Goal: Information Seeking & Learning: Learn about a topic

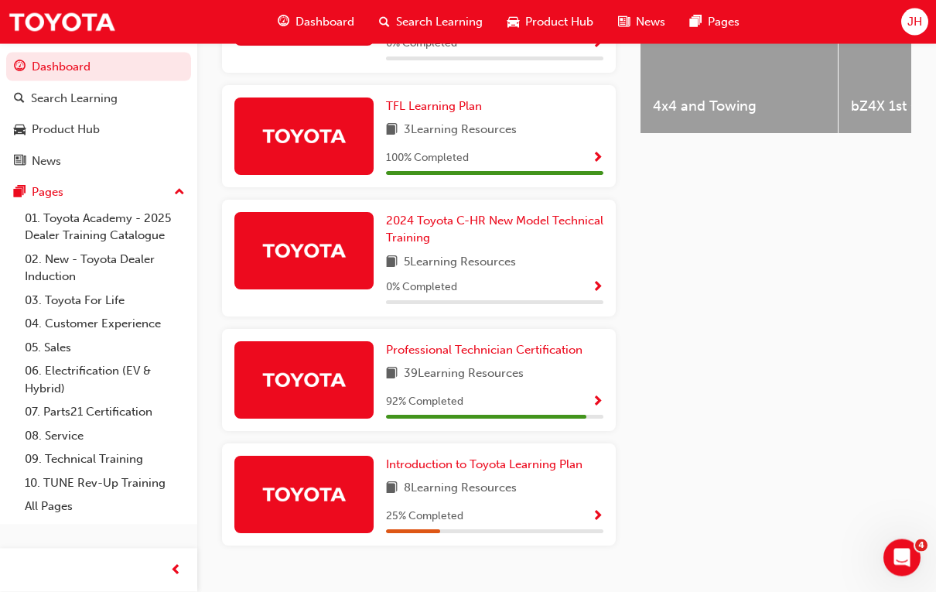
scroll to position [729, 0]
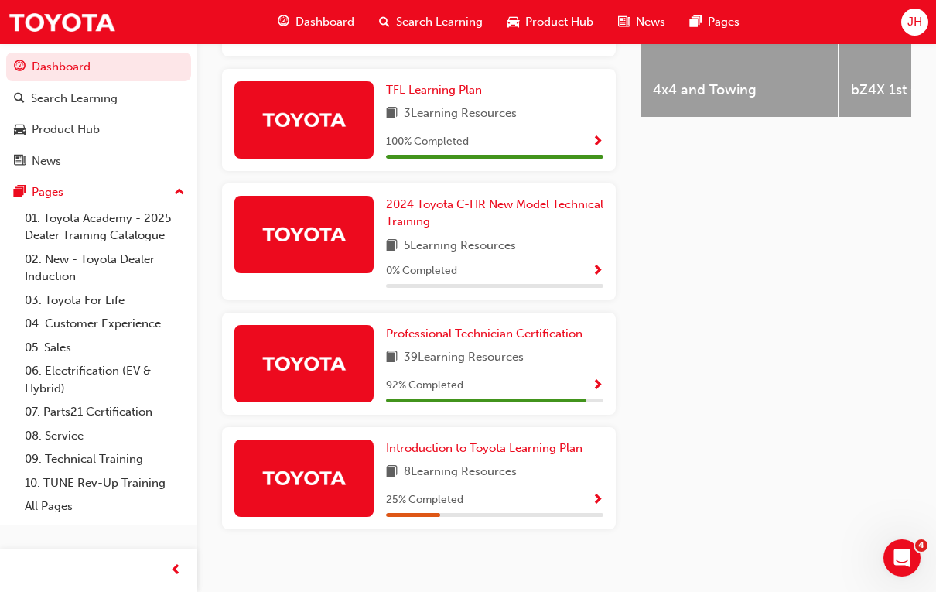
click at [512, 368] on div "Professional Technician Certification 39 Learning Resources 92 % Completed" at bounding box center [494, 363] width 217 height 77
click at [480, 348] on span "39 Learning Resources" at bounding box center [464, 357] width 120 height 19
click at [487, 327] on span "Professional Technician Certification" at bounding box center [484, 334] width 197 height 14
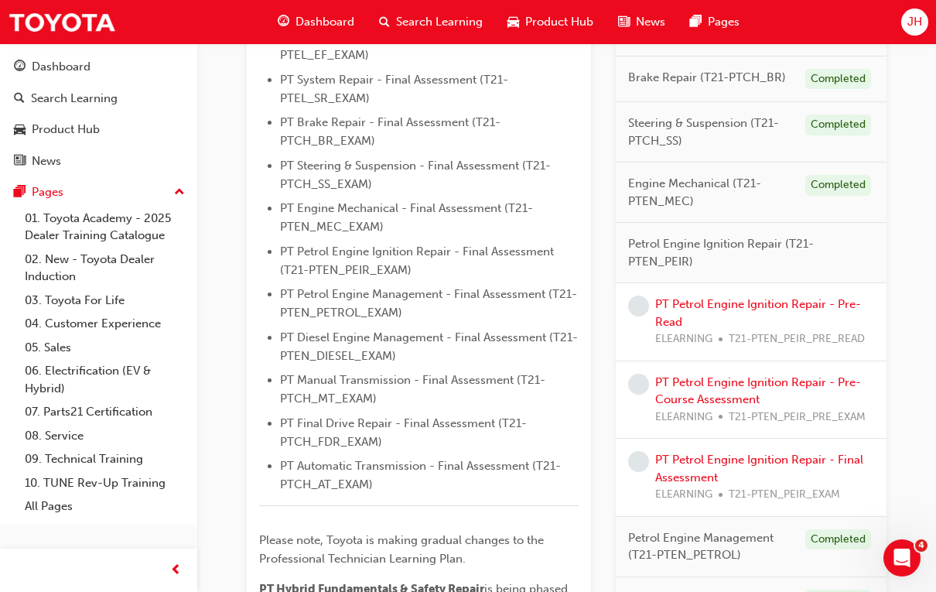
scroll to position [587, 0]
click at [822, 333] on div "PT Petrol Engine Ignition Repair - Pre-Read ELEARNING T21-PTEN_PEIR_PRE_READ" at bounding box center [764, 322] width 219 height 53
click at [816, 316] on link "PT Petrol Engine Ignition Repair - Pre-Read" at bounding box center [758, 313] width 206 height 32
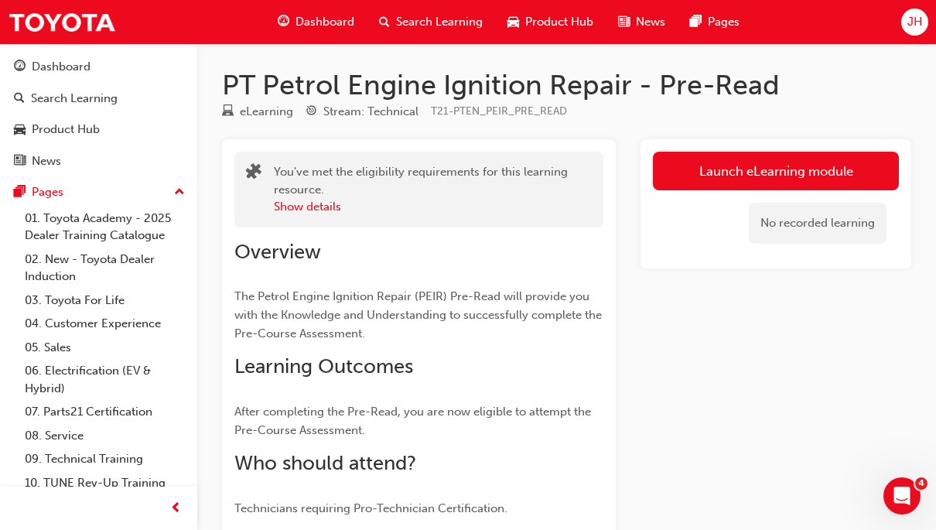
click at [713, 160] on link "Launch eLearning module" at bounding box center [776, 171] width 246 height 39
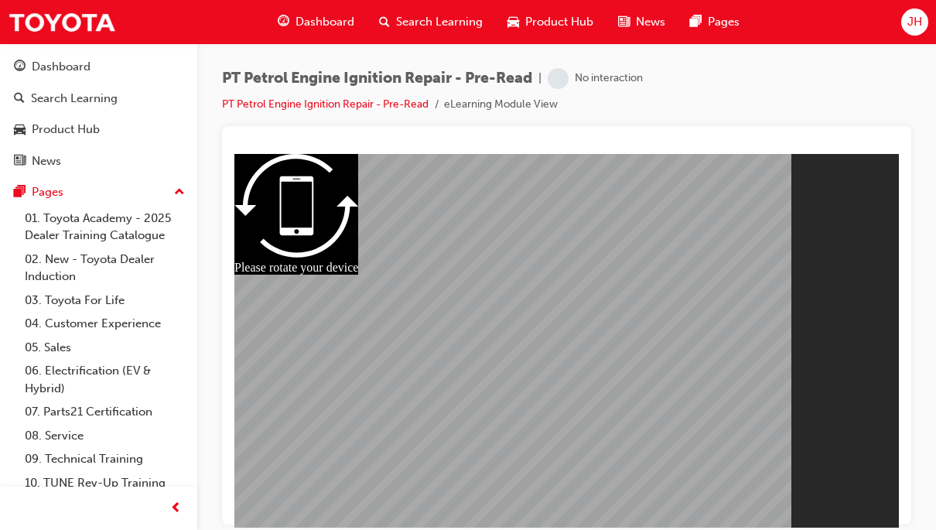
click at [584, 340] on div at bounding box center [566, 340] width 665 height 352
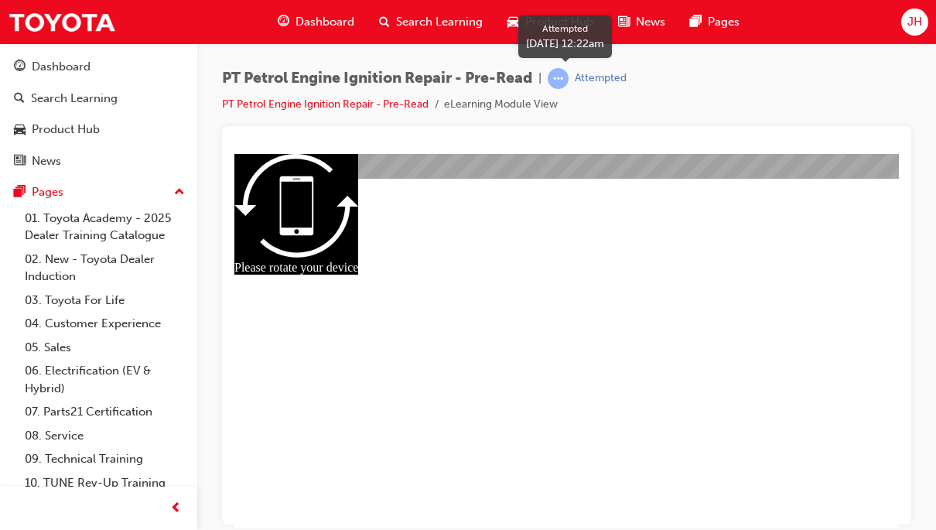
scroll to position [182, 0]
